Goal: Transaction & Acquisition: Obtain resource

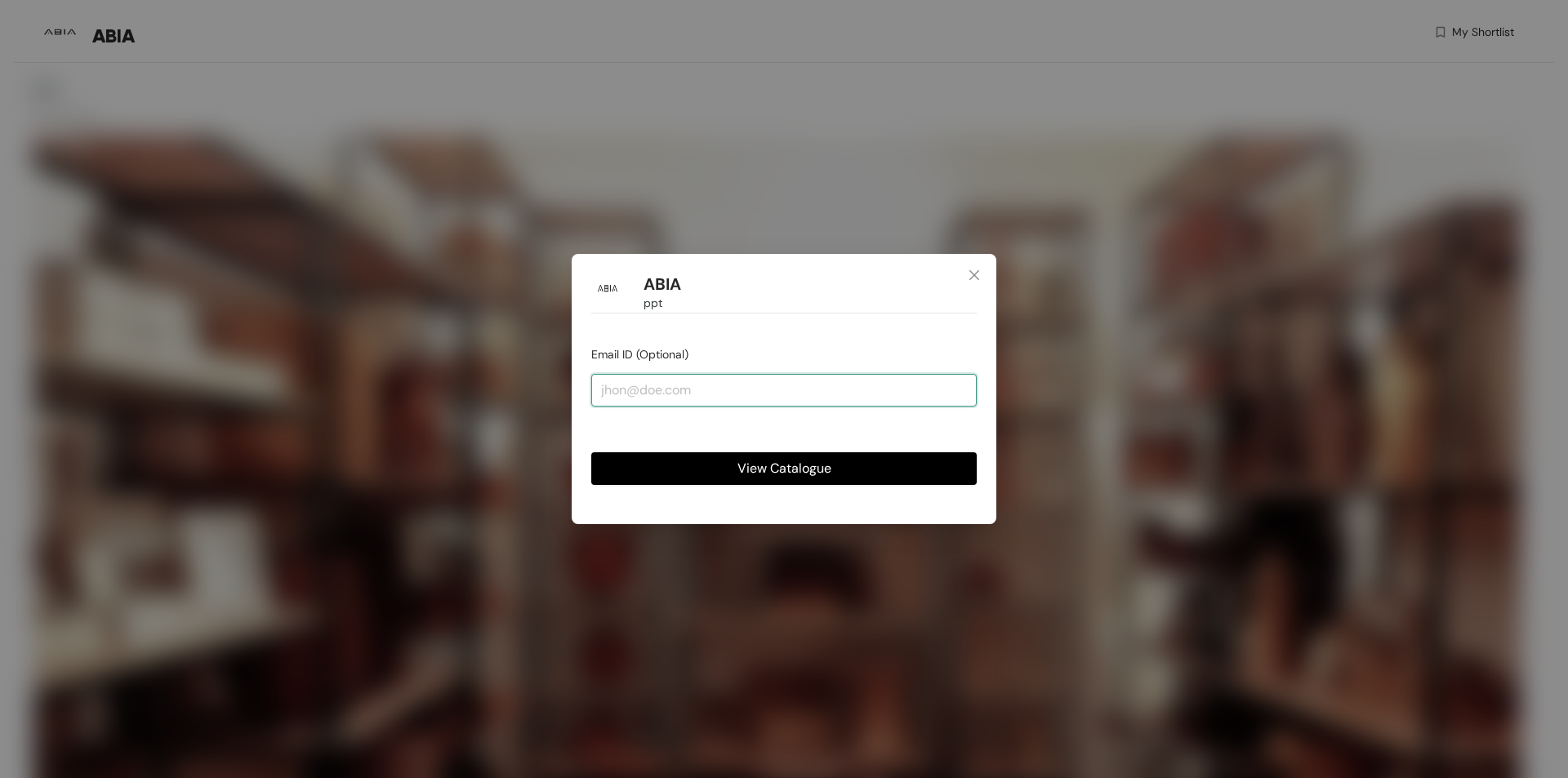
click at [703, 387] on input "email" at bounding box center [784, 390] width 386 height 32
click at [591, 453] on button "View Catalogue" at bounding box center [784, 468] width 386 height 32
drag, startPoint x: 648, startPoint y: 389, endPoint x: 574, endPoint y: 389, distance: 74.0
click at [574, 389] on div "ABIA ppt Email ID (Optional) dgfg View Catalogue" at bounding box center [784, 388] width 425 height 270
type input "d"
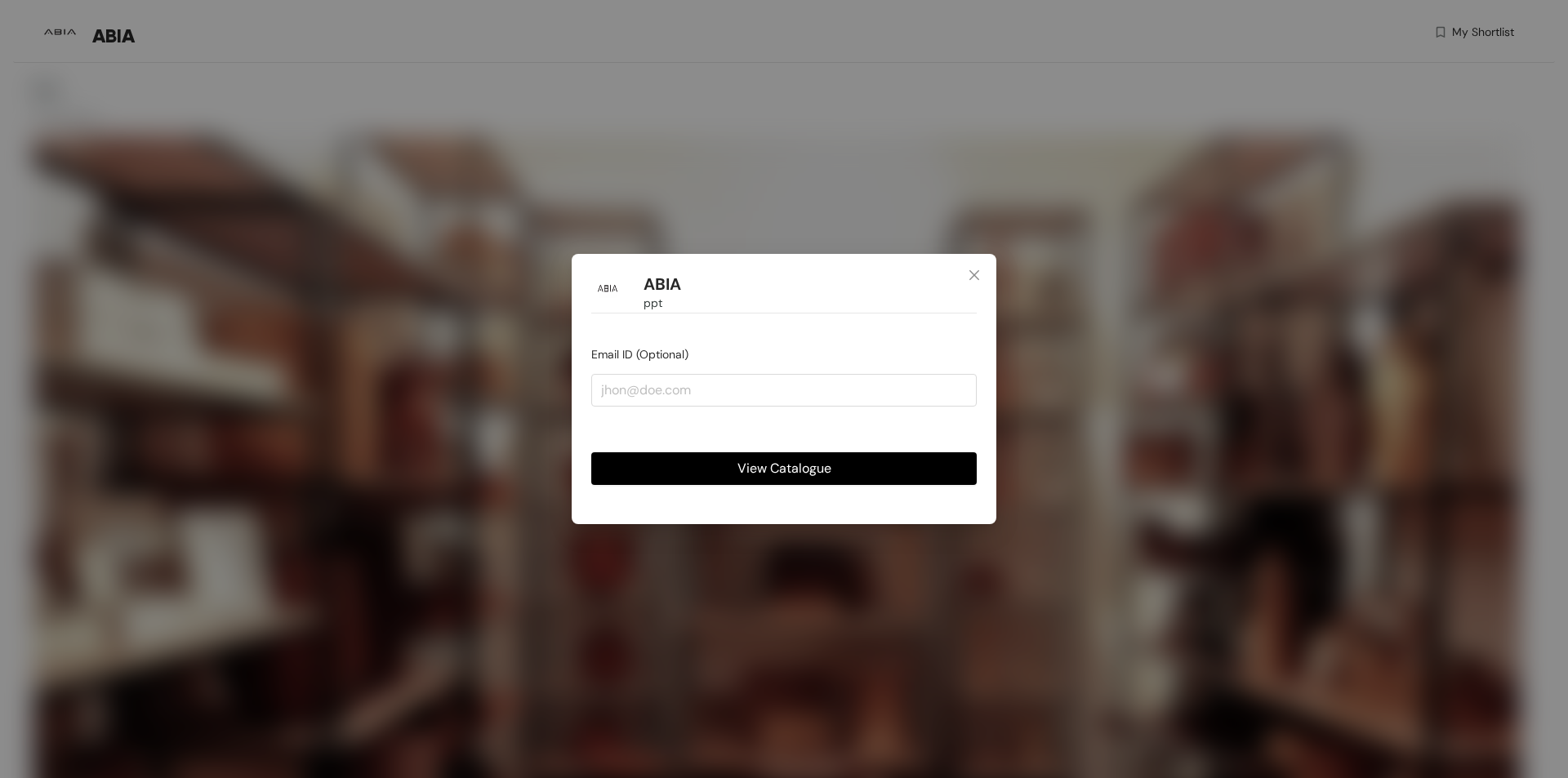
click at [718, 466] on button "View Catalogue" at bounding box center [784, 468] width 386 height 32
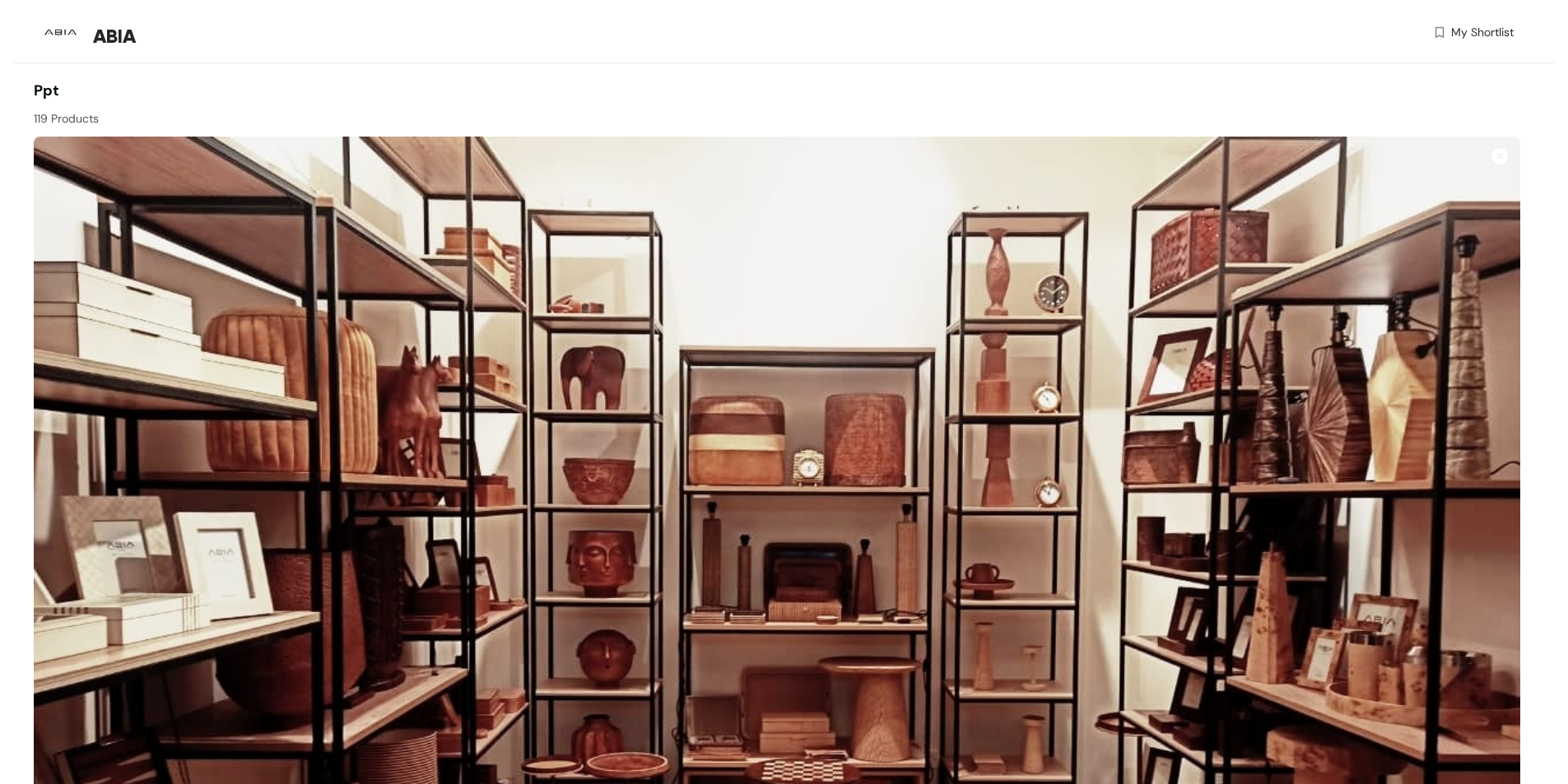
click at [1457, 32] on span "My Shortlist" at bounding box center [1482, 33] width 62 height 18
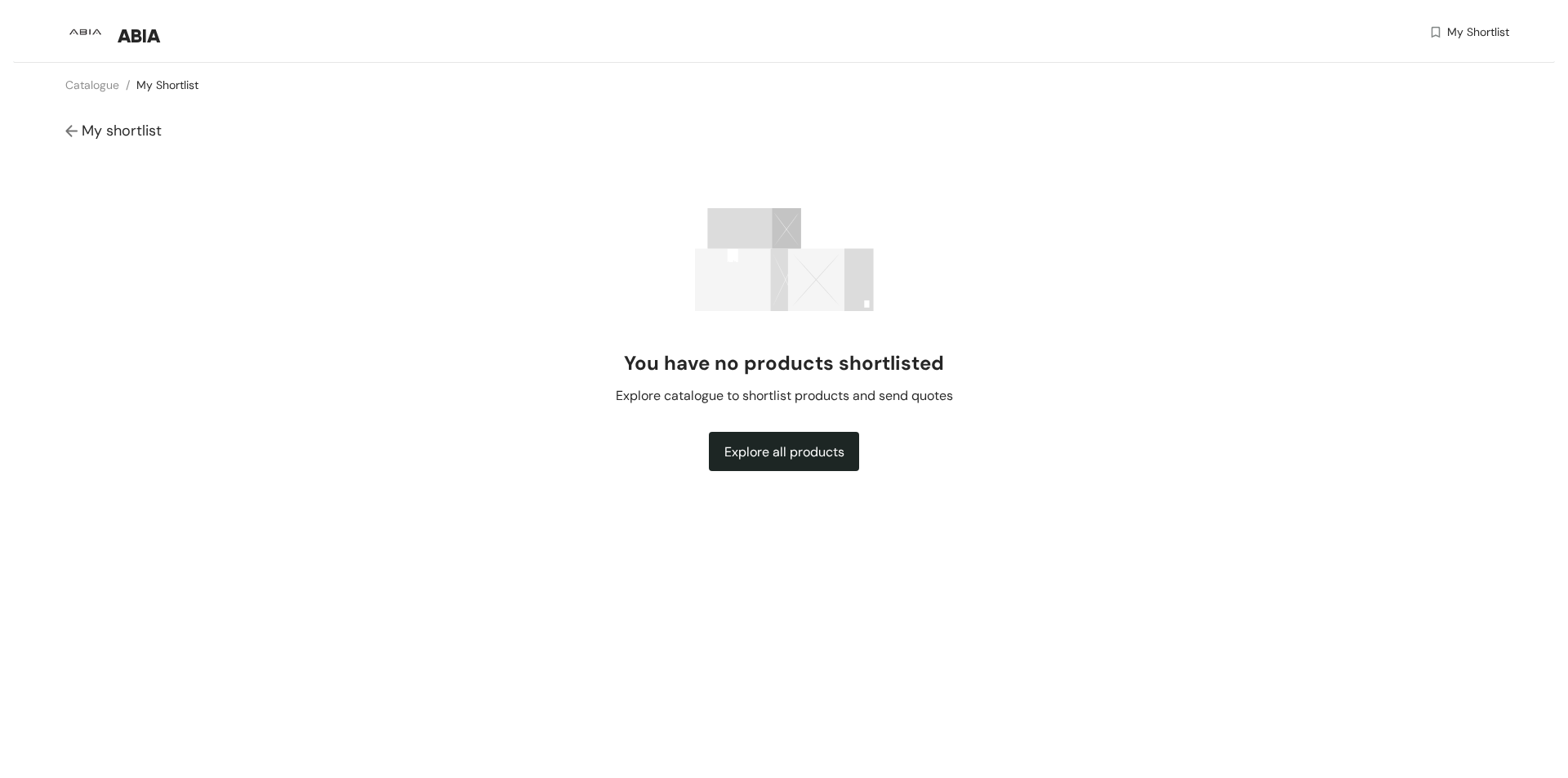
click at [797, 459] on span "Explore all products" at bounding box center [785, 452] width 120 height 20
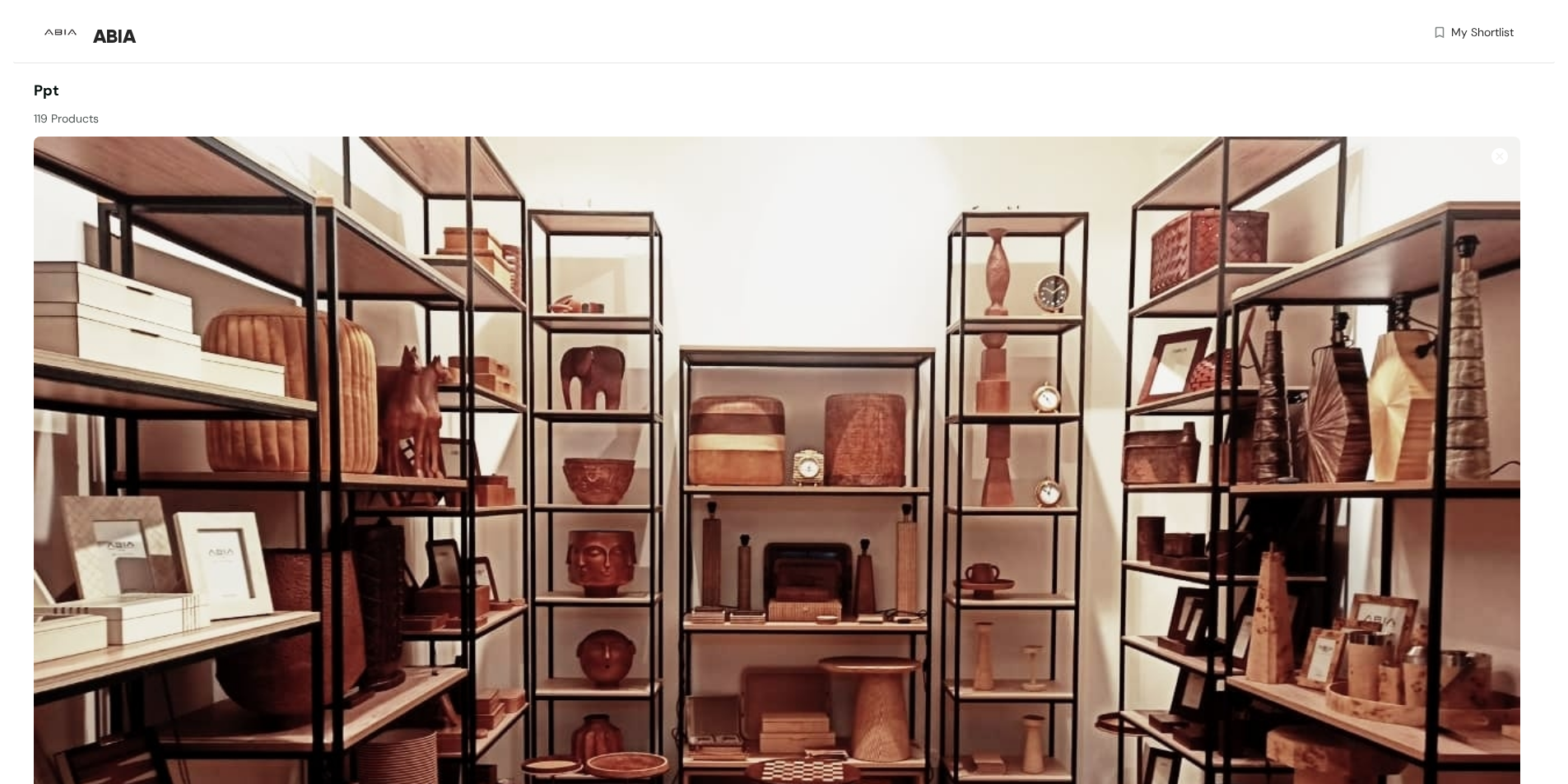
click at [1481, 35] on span "My Shortlist" at bounding box center [1482, 33] width 62 height 18
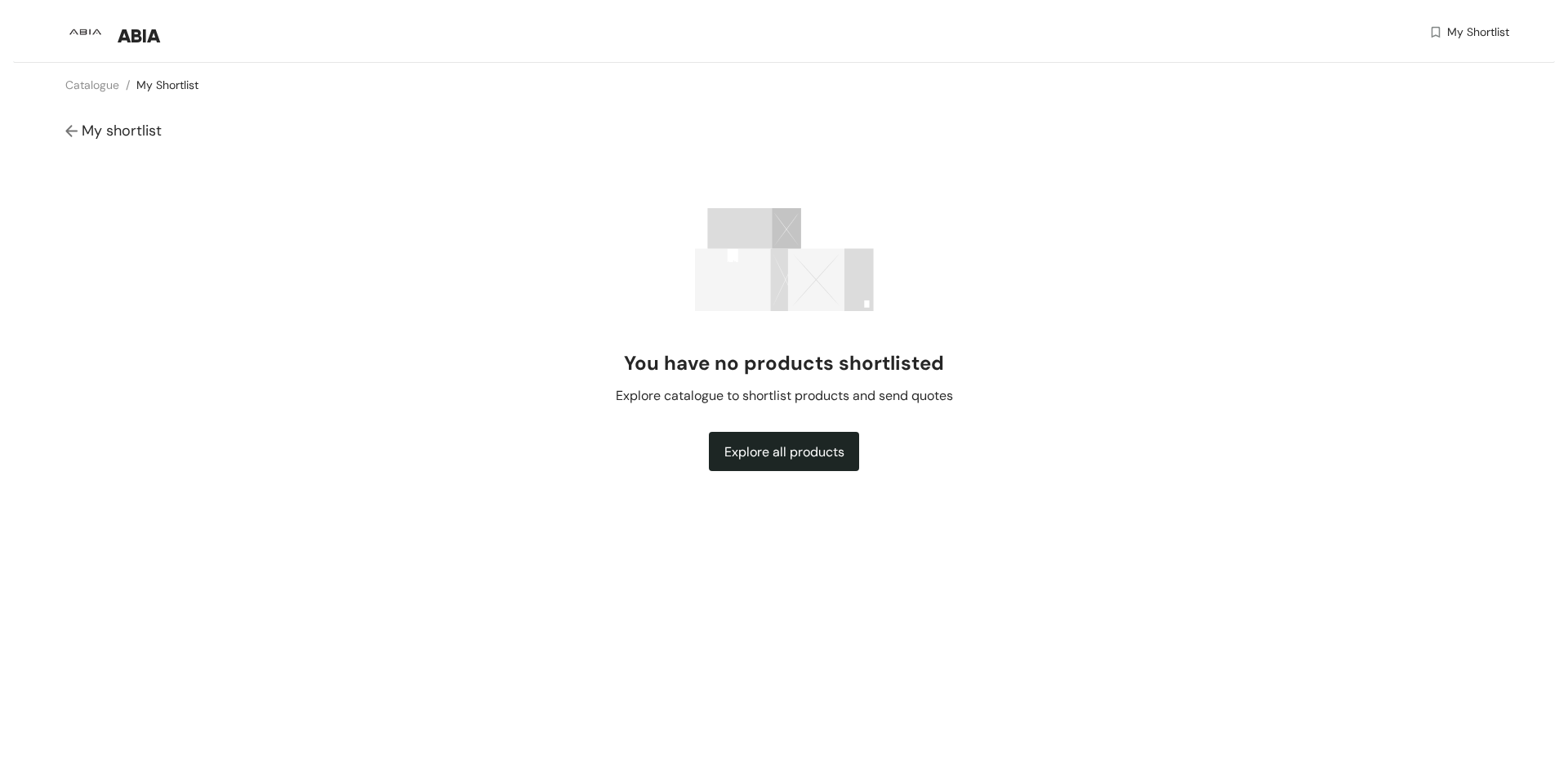
click at [821, 462] on button "Explore all products" at bounding box center [784, 451] width 150 height 40
